Goal: Information Seeking & Learning: Find specific fact

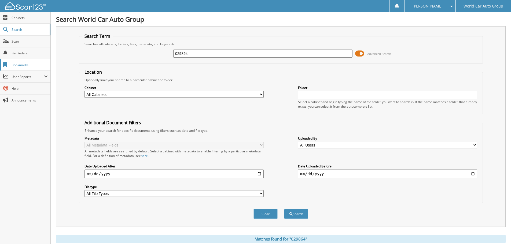
drag, startPoint x: 197, startPoint y: 51, endPoint x: 0, endPoint y: 64, distance: 197.3
click at [0, 61] on body "[PERSON_NAME] Settings Logout World Car Auto Group Close Cabinets Search" at bounding box center [255, 193] width 511 height 386
type input "045262"
click at [284, 209] on button "Search" at bounding box center [296, 214] width 24 height 10
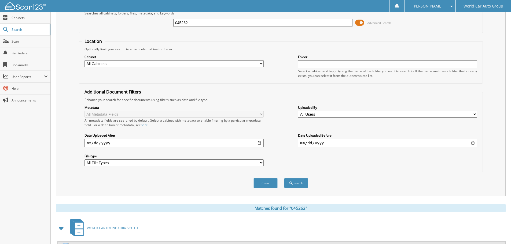
scroll to position [85, 0]
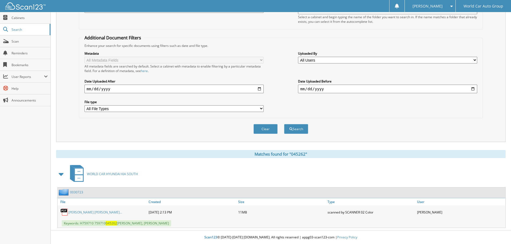
click at [93, 212] on link "[PERSON_NAME] [PERSON_NAME]..." at bounding box center [95, 212] width 54 height 5
click at [109, 221] on span "Keywords: H759710 759710 045262 BLANCA STELLA HERNANDEZ, MARTIN HERNANDEZ AVILA" at bounding box center [116, 223] width 109 height 6
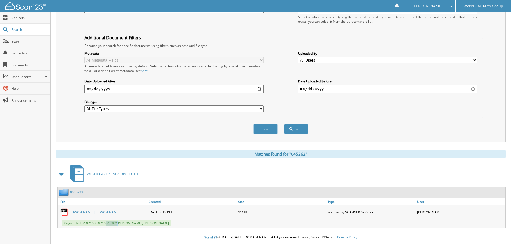
click at [106, 212] on link "[PERSON_NAME] [PERSON_NAME]..." at bounding box center [95, 212] width 54 height 5
click at [270, 213] on div "11MB" at bounding box center [282, 212] width 90 height 11
click at [87, 211] on link "[PERSON_NAME] [PERSON_NAME]..." at bounding box center [95, 212] width 54 height 5
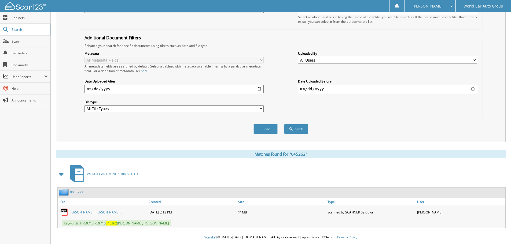
click at [67, 213] on img at bounding box center [64, 212] width 8 height 8
click at [74, 213] on link "[PERSON_NAME] [PERSON_NAME]..." at bounding box center [95, 212] width 54 height 5
click at [149, 221] on span "Keywords: H759710 759710 045262 BLANCA STELLA HERNANDEZ, MARTIN HERNANDEZ AVILA" at bounding box center [116, 223] width 109 height 6
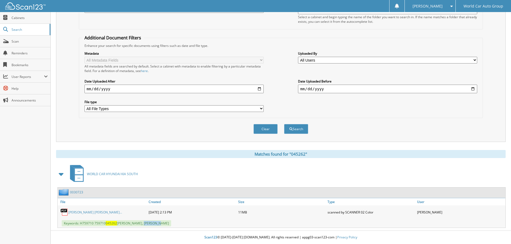
click at [149, 222] on span "Keywords: H759710 759710 045262 BLANCA STELLA HERNANDEZ, MARTIN HERNANDEZ AVILA" at bounding box center [116, 223] width 109 height 6
drag, startPoint x: 149, startPoint y: 222, endPoint x: 230, endPoint y: 217, distance: 81.4
click at [230, 217] on div "[DATE] 2:13 PM" at bounding box center [192, 212] width 90 height 11
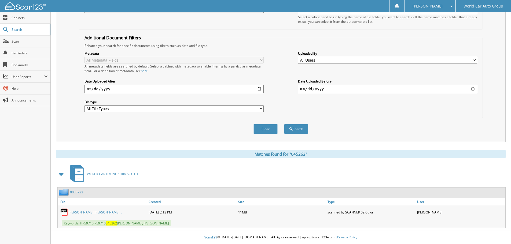
click at [114, 211] on link "[PERSON_NAME] [PERSON_NAME]..." at bounding box center [95, 212] width 54 height 5
click at [88, 211] on link "[PERSON_NAME] [PERSON_NAME]..." at bounding box center [95, 212] width 54 height 5
click at [161, 213] on div "[DATE] 2:13 PM" at bounding box center [192, 212] width 90 height 11
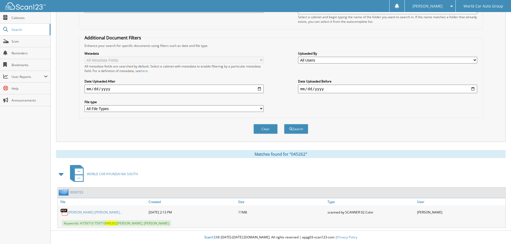
click at [161, 213] on div "[DATE] 2:13 PM" at bounding box center [192, 212] width 90 height 11
click at [339, 214] on div "scanned by SCANNER 02 Color" at bounding box center [371, 212] width 90 height 11
click at [73, 224] on span "Keywords: H759710 759710 045262 BLANCA STELLA HERNANDEZ, MARTIN HERNANDEZ AVILA" at bounding box center [116, 223] width 109 height 6
click at [65, 212] on img at bounding box center [64, 212] width 8 height 8
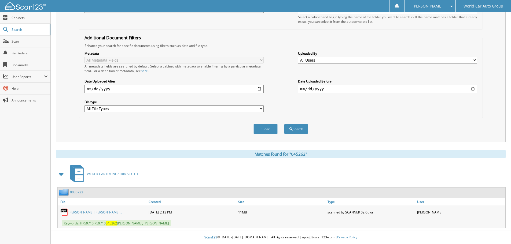
click at [65, 212] on img at bounding box center [64, 212] width 8 height 8
click at [64, 210] on img at bounding box center [64, 212] width 8 height 8
click at [112, 213] on link "[PERSON_NAME] [PERSON_NAME]..." at bounding box center [95, 212] width 54 height 5
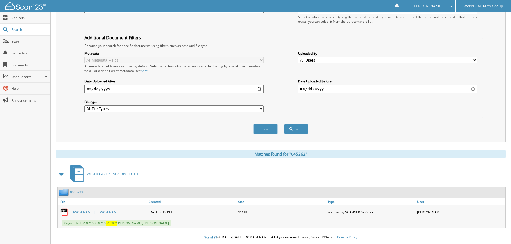
click at [108, 213] on link "[PERSON_NAME] [PERSON_NAME]..." at bounding box center [95, 212] width 54 height 5
click at [104, 223] on span "Keywords: H759710 759710 045262 BLANCA STELLA HERNANDEZ, MARTIN HERNANDEZ AVILA" at bounding box center [116, 223] width 109 height 6
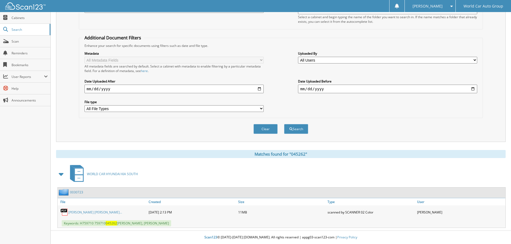
click at [132, 225] on span "Keywords: H759710 759710 045262 BLANCA STELLA HERNANDEZ, MARTIN HERNANDEZ AVILA" at bounding box center [116, 223] width 109 height 6
click at [122, 211] on link "[PERSON_NAME] [PERSON_NAME]..." at bounding box center [95, 212] width 54 height 5
click at [88, 221] on span "Keywords: H759710 759710 045262 BLANCA STELLA HERNANDEZ, MARTIN HERNANDEZ AVILA" at bounding box center [116, 223] width 109 height 6
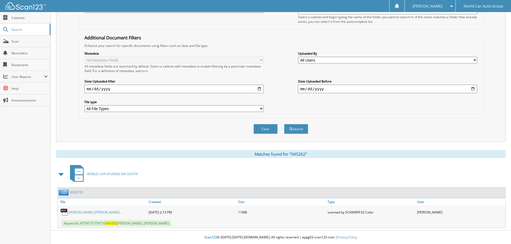
click at [64, 175] on span at bounding box center [62, 175] width 8 height 10
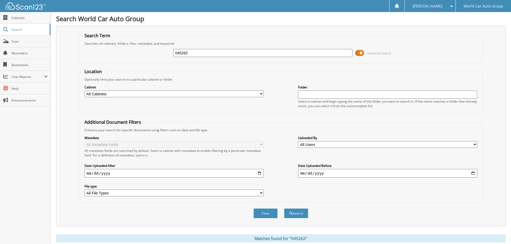
scroll to position [0, 0]
click at [347, 54] on input "045262" at bounding box center [262, 54] width 179 height 8
click at [358, 54] on span at bounding box center [359, 54] width 9 height 8
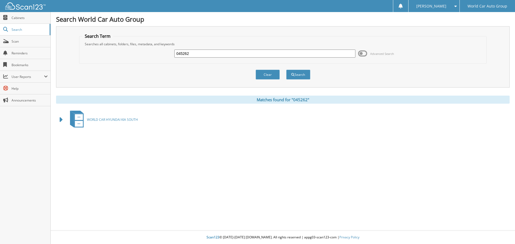
click at [364, 53] on span at bounding box center [362, 54] width 9 height 8
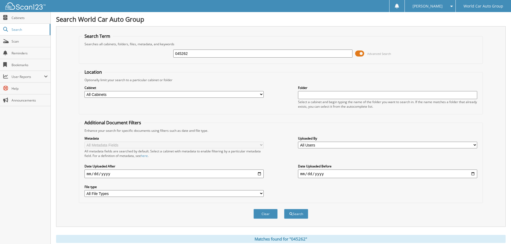
click at [298, 58] on div "045262" at bounding box center [262, 53] width 179 height 9
click at [224, 58] on div "045262" at bounding box center [262, 53] width 179 height 9
click at [208, 54] on input "045262" at bounding box center [262, 54] width 179 height 8
click at [284, 209] on button "Search" at bounding box center [296, 214] width 24 height 10
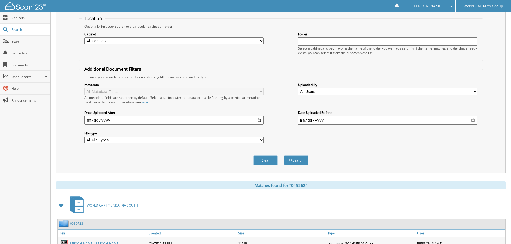
scroll to position [85, 0]
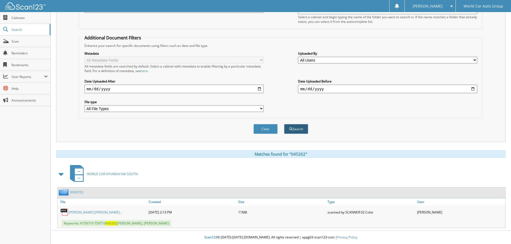
click at [291, 134] on button "Search" at bounding box center [296, 129] width 24 height 10
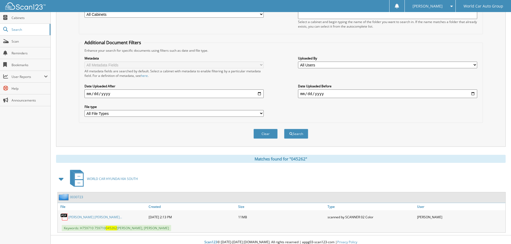
scroll to position [80, 0]
click at [113, 215] on link "BLANCA STELLA HERNANDEZ_ MARTIN HERNA..." at bounding box center [95, 217] width 54 height 5
click at [100, 218] on link "BLANCA STELLA HERNANDEZ_ MARTIN HERNA..." at bounding box center [95, 217] width 54 height 5
click at [100, 218] on link "[PERSON_NAME] [PERSON_NAME]..." at bounding box center [95, 217] width 54 height 5
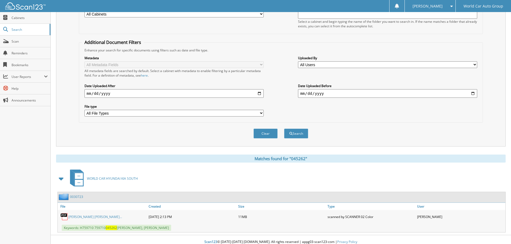
click at [100, 218] on link "[PERSON_NAME] [PERSON_NAME]..." at bounding box center [95, 217] width 54 height 5
click at [154, 230] on span "Keywords: H759710 759710 045262 [PERSON_NAME], [PERSON_NAME]" at bounding box center [116, 228] width 109 height 6
